Goal: Find specific page/section: Find specific page/section

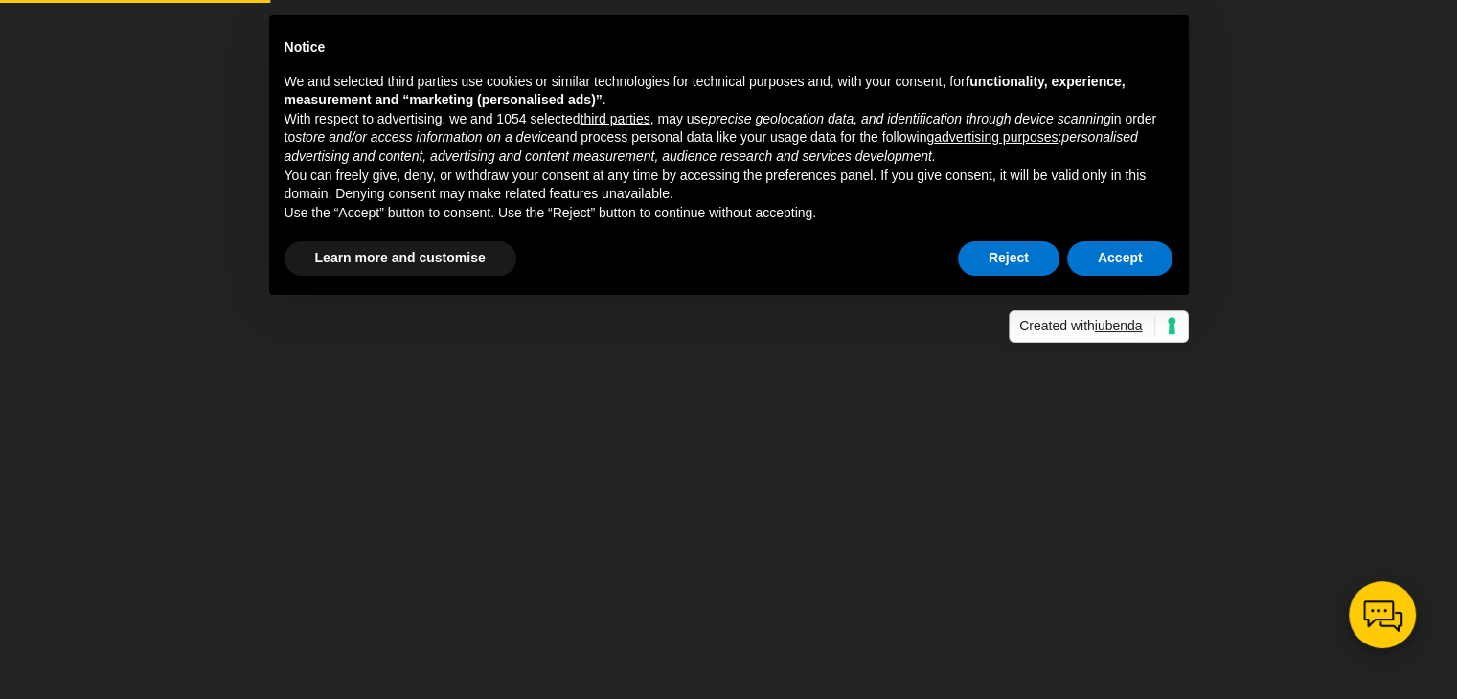
scroll to position [192, 0]
click at [1014, 260] on button "Reject" at bounding box center [1009, 258] width 102 height 34
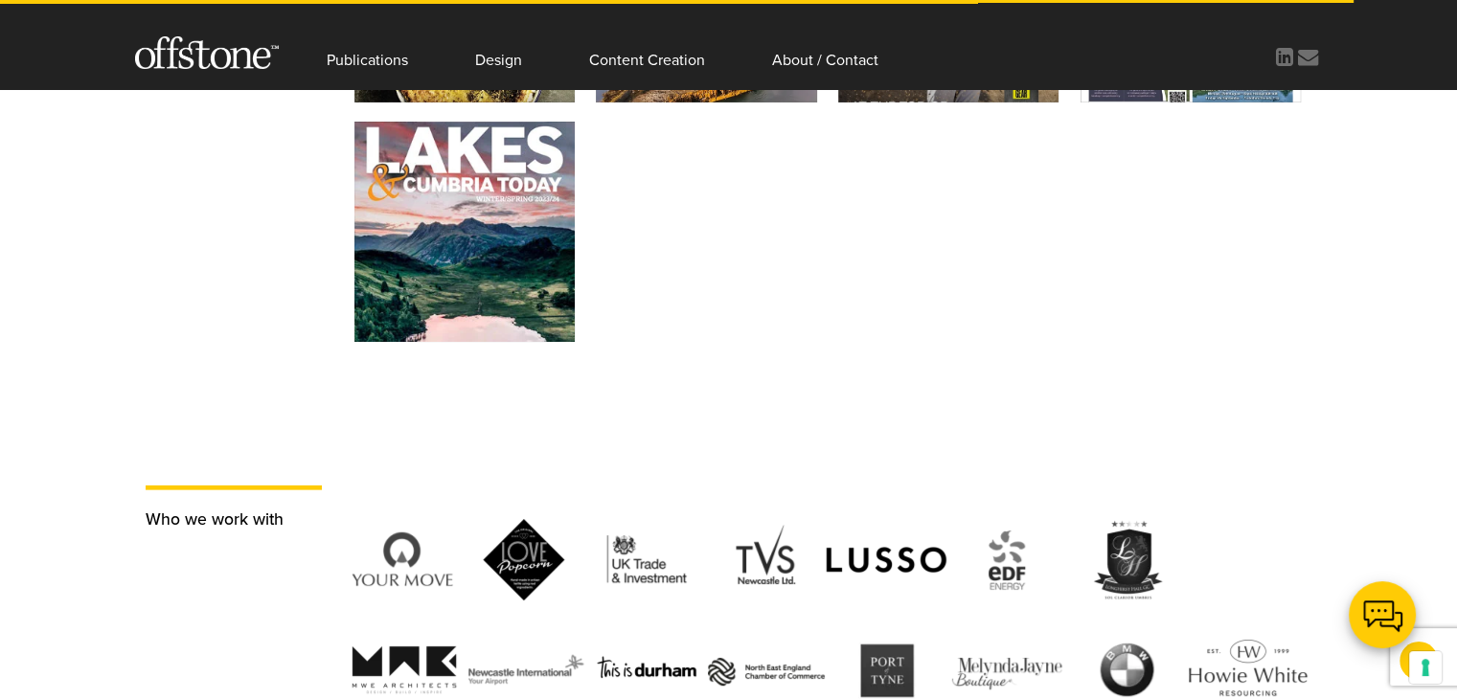
scroll to position [4271, 0]
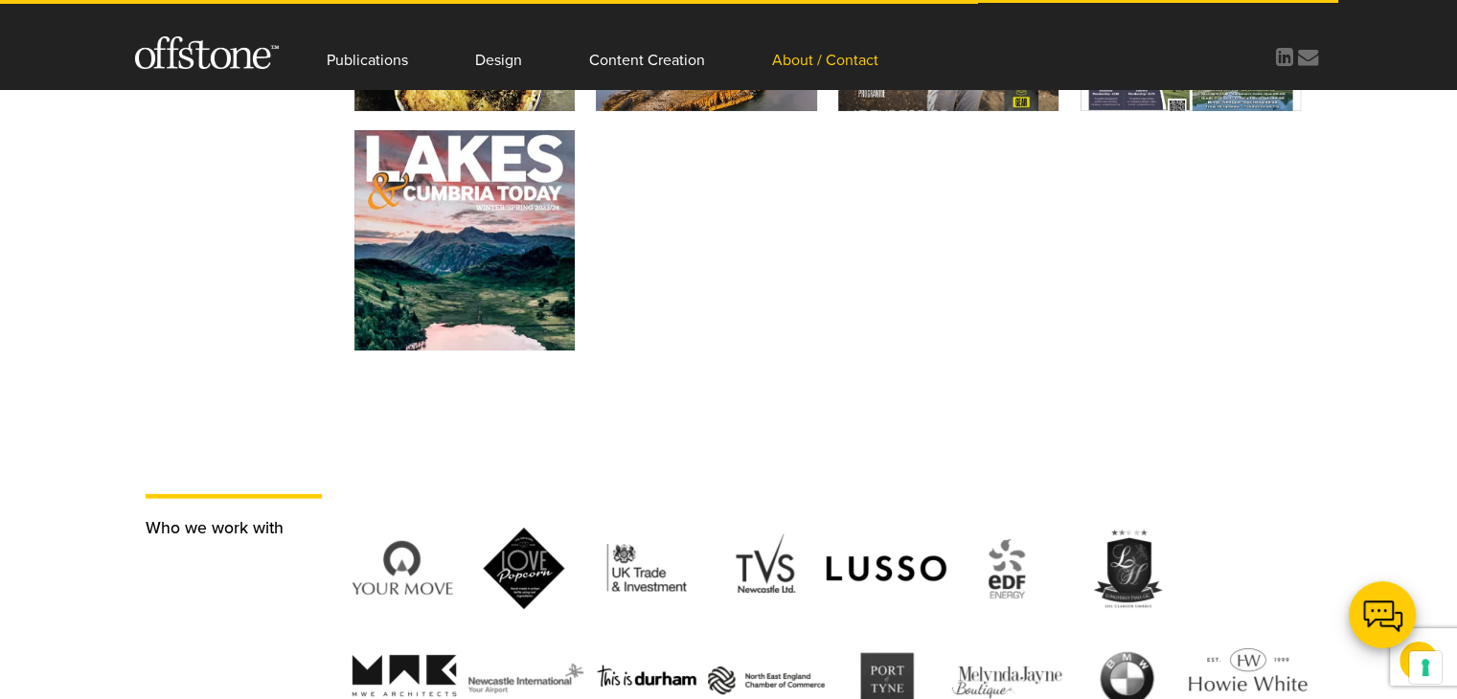
click at [842, 59] on link "About / Contact" at bounding box center [825, 44] width 106 height 89
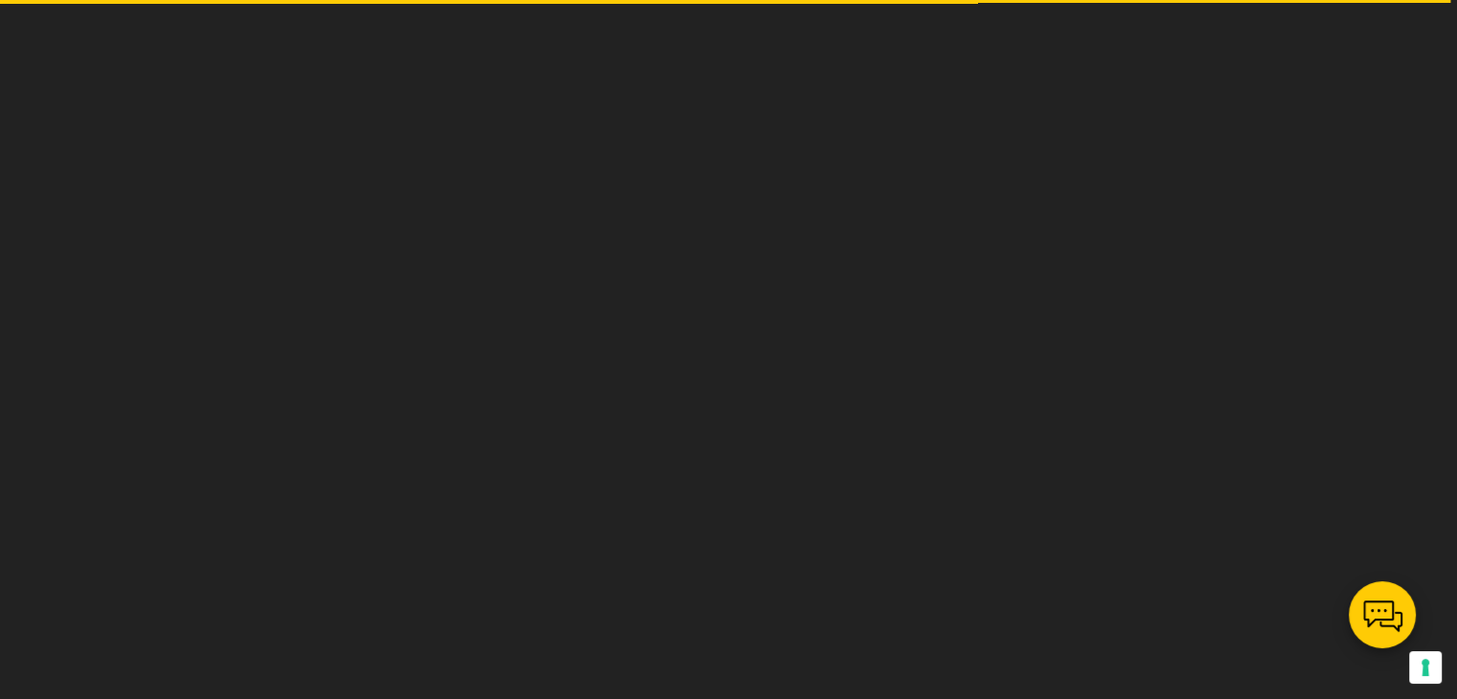
scroll to position [2039, 0]
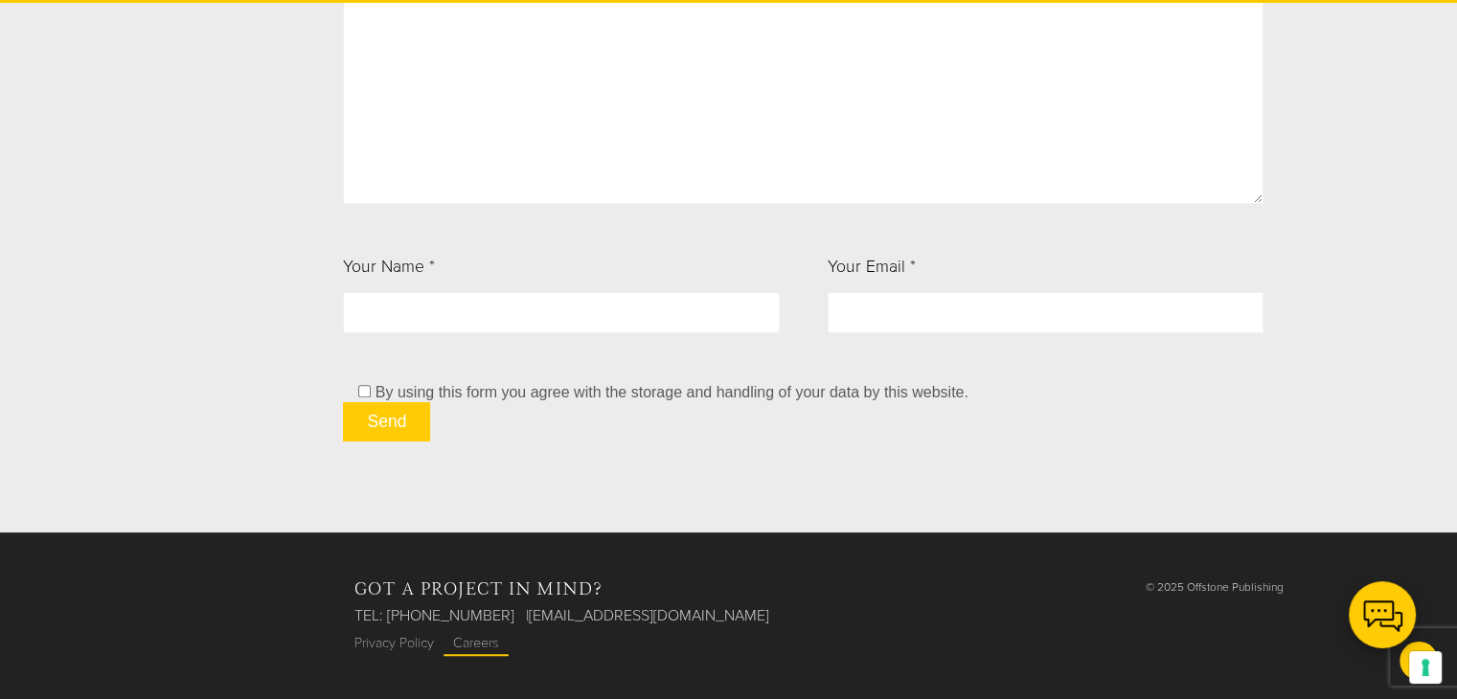
click at [467, 645] on link "Careers" at bounding box center [476, 643] width 65 height 16
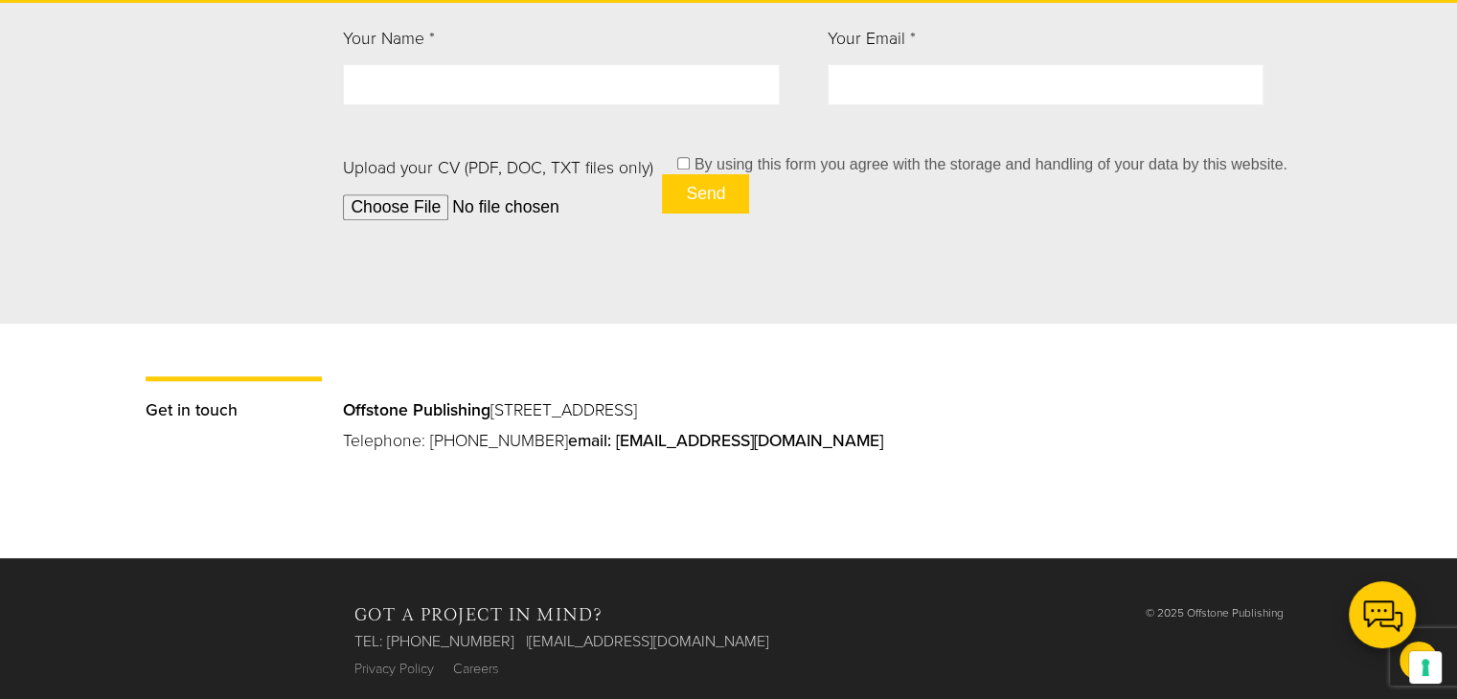
scroll to position [1671, 0]
